Goal: Task Accomplishment & Management: Use online tool/utility

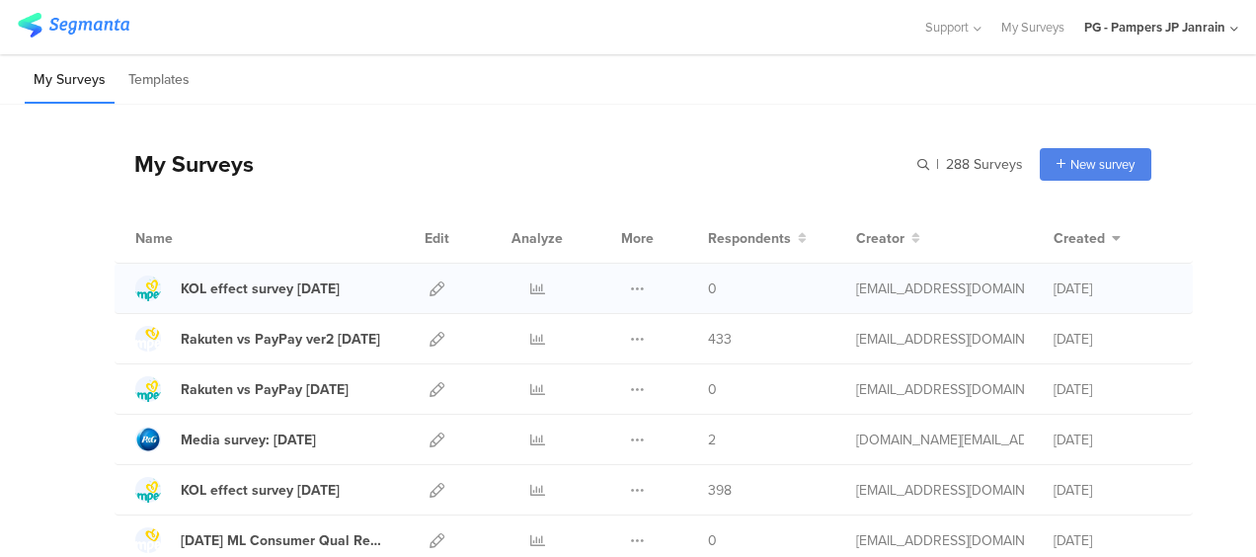
click at [794, 282] on div "0" at bounding box center [767, 288] width 118 height 21
click at [235, 282] on div "KOL effect survey [DATE]" at bounding box center [260, 288] width 159 height 21
click at [630, 281] on icon at bounding box center [637, 288] width 15 height 15
click at [429, 283] on icon at bounding box center [436, 288] width 15 height 15
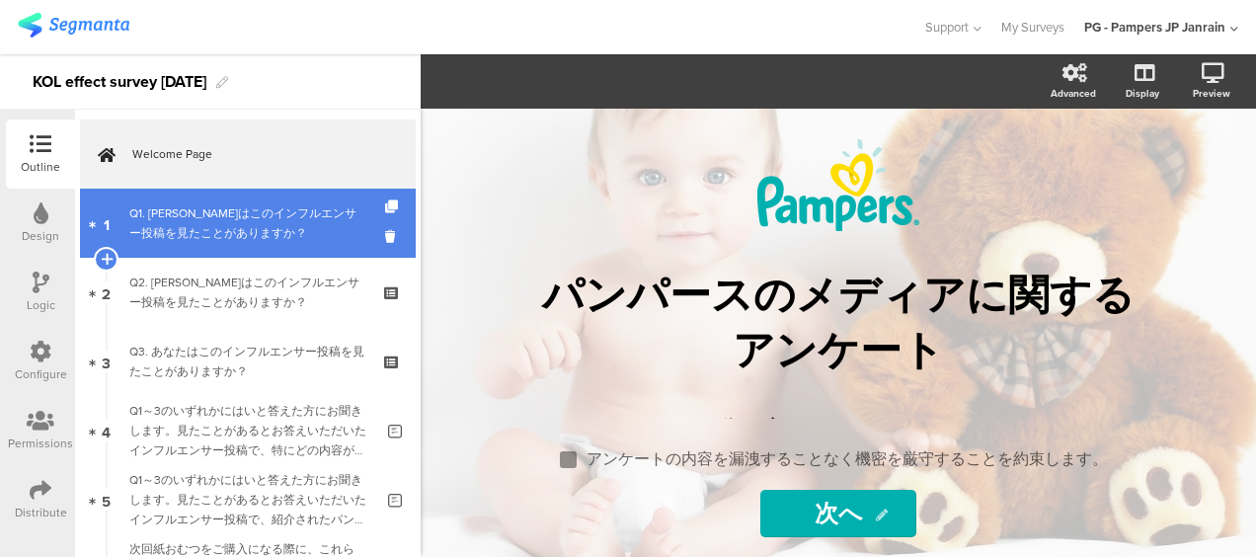
click at [284, 220] on div "Q1. [PERSON_NAME]はこのインフルエンサー投稿を見たことがありますか？" at bounding box center [247, 222] width 236 height 39
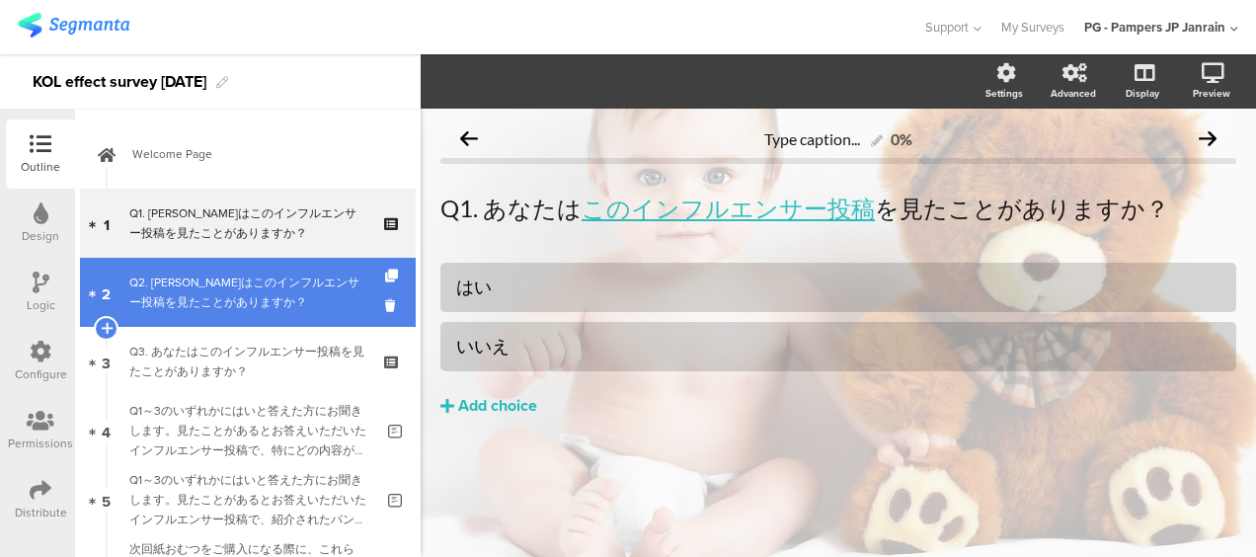
click at [123, 269] on link "2 Q2. あなたはこのインフルエンサー投稿を見たことがありますか？" at bounding box center [248, 292] width 336 height 69
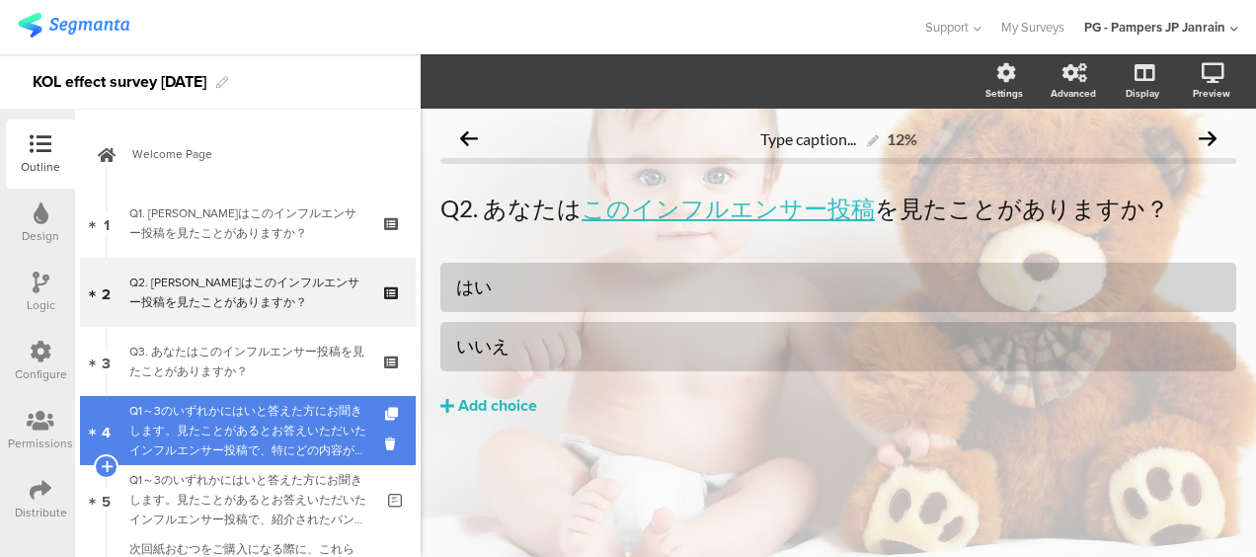
click at [203, 396] on link "4 Q1～3のいずれかにはいと答えた方にお聞きします。見たことがあるとお答えいただいたインフルエンサー投稿で、特にどの内容が印象に残りましたか？" at bounding box center [248, 430] width 336 height 69
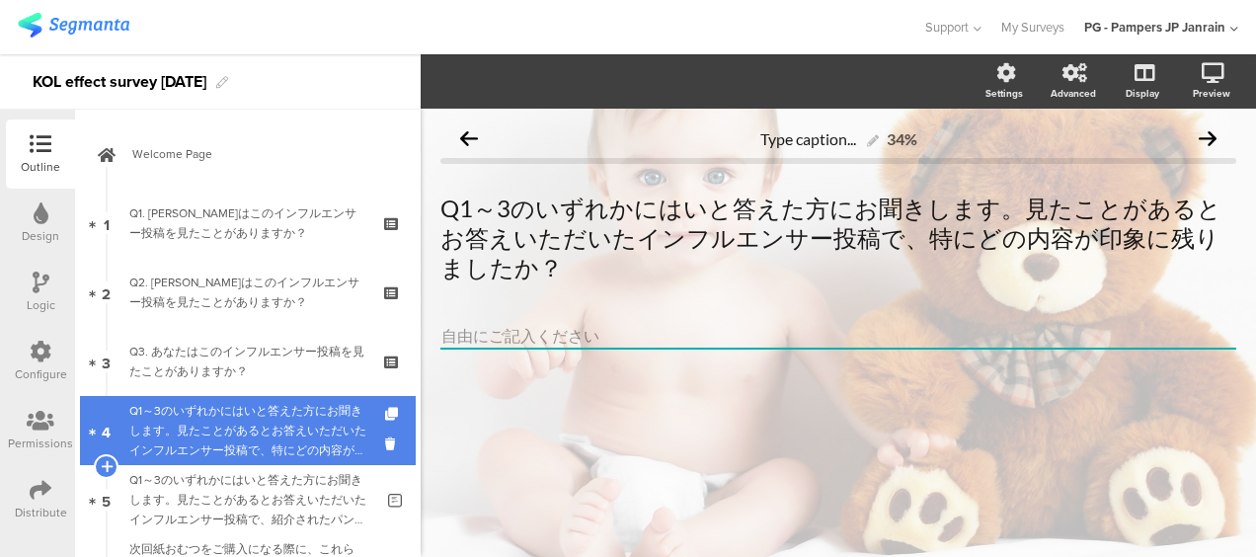
scroll to position [296, 0]
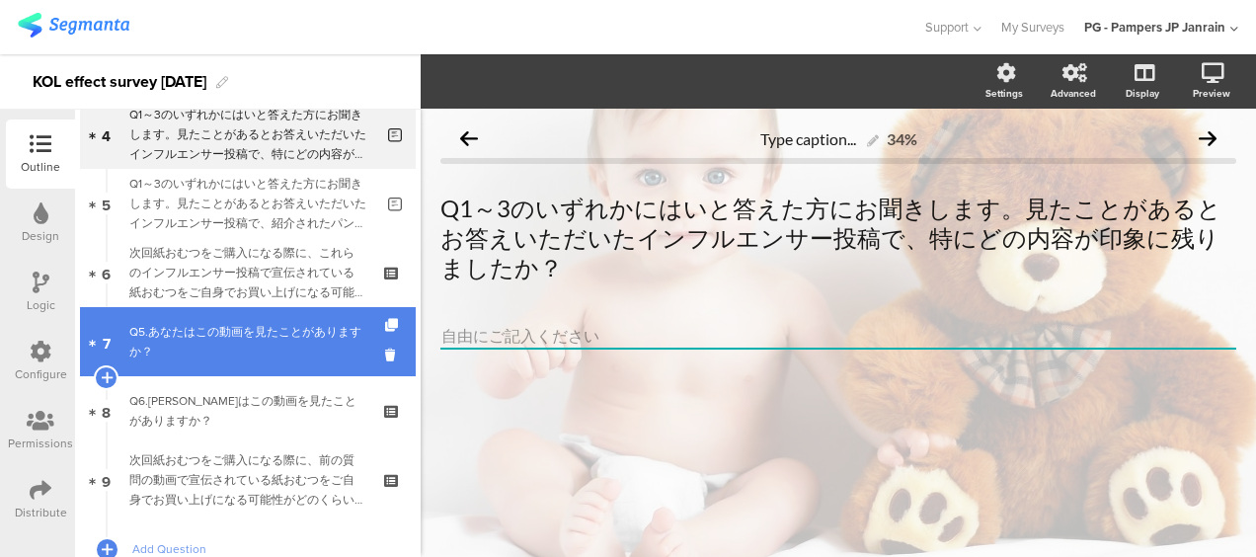
click at [296, 365] on link "7 Q5.あなたはこの動画を見たことがありますか？" at bounding box center [248, 341] width 336 height 69
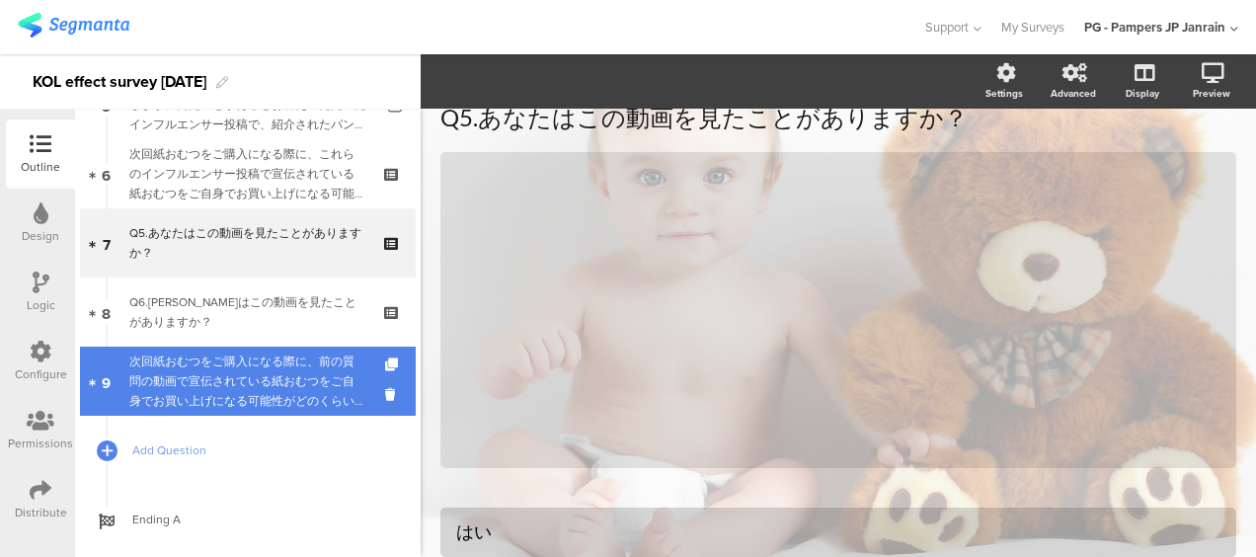
scroll to position [436, 0]
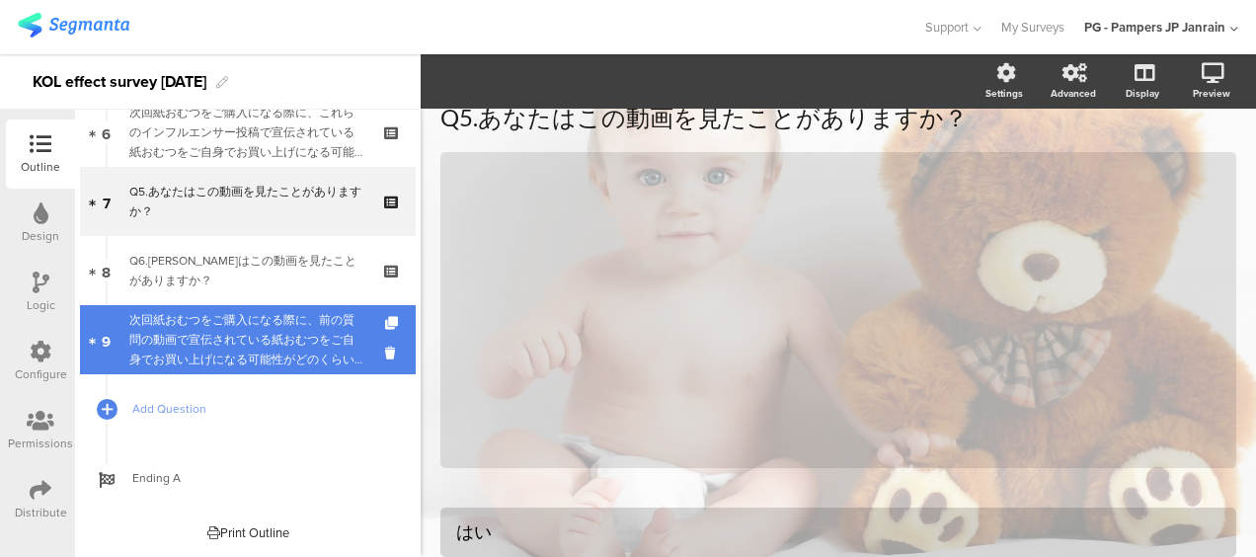
click at [236, 365] on div "次回紙おむつをご購入になる際に、前の質問の動画で宣伝されている紙おむつをご自身でお買い上げになる可能性がどのくらいあるかをお答えください。" at bounding box center [247, 339] width 236 height 59
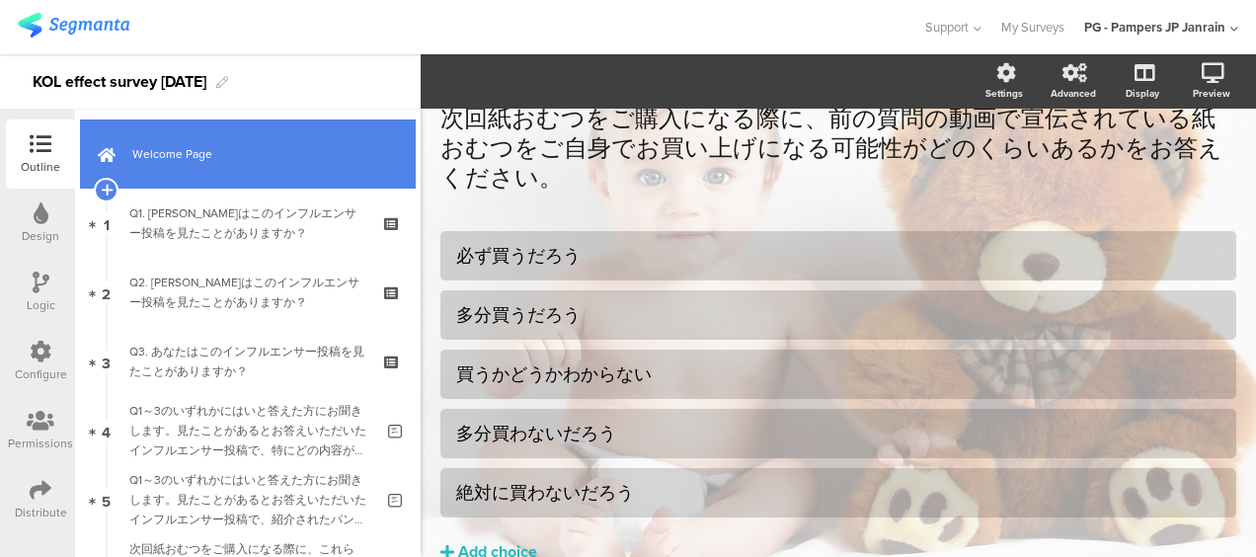
click at [257, 161] on span "Welcome Page" at bounding box center [258, 154] width 253 height 20
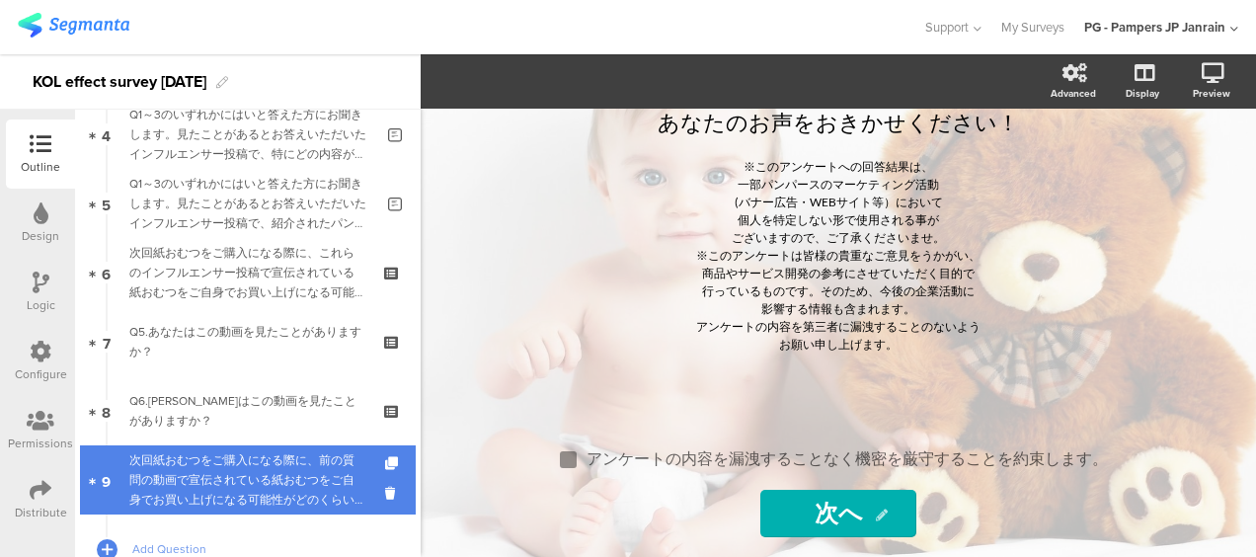
scroll to position [436, 0]
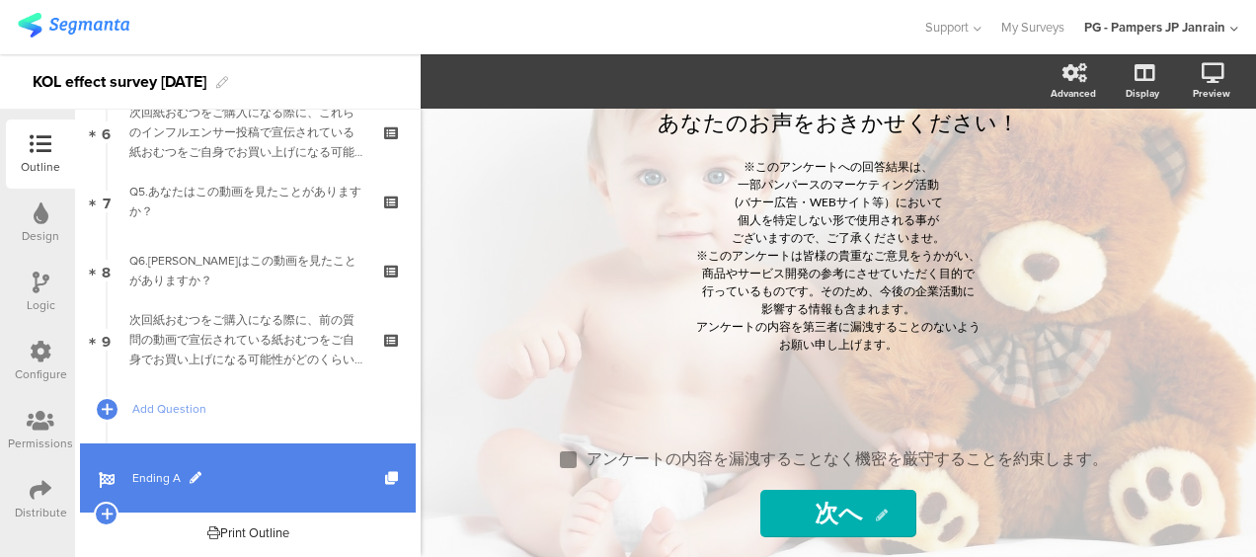
click at [237, 474] on span "Ending A" at bounding box center [258, 478] width 253 height 20
